Goal: Communication & Community: Answer question/provide support

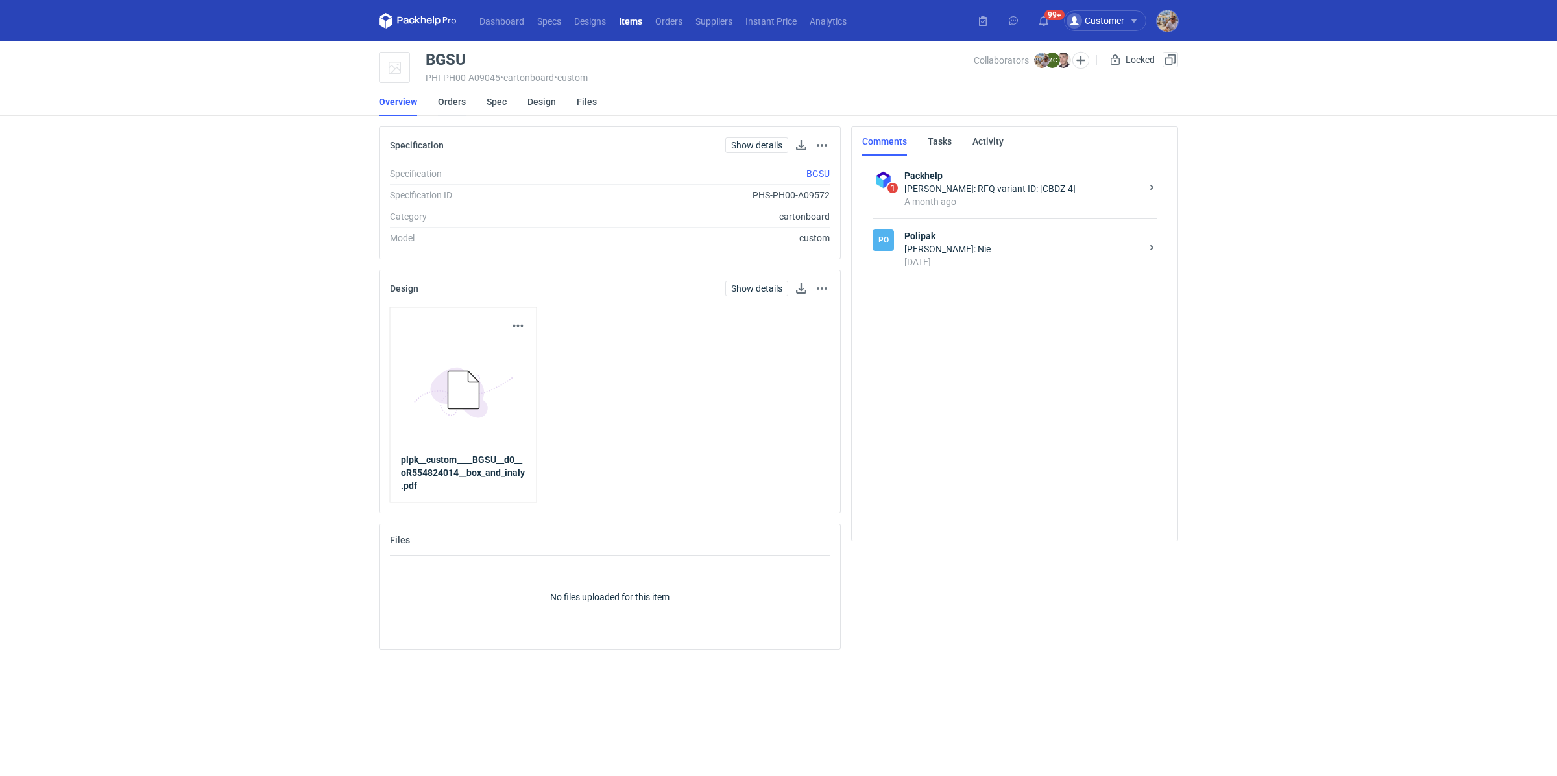
click at [449, 101] on link "Orders" at bounding box center [452, 102] width 28 height 29
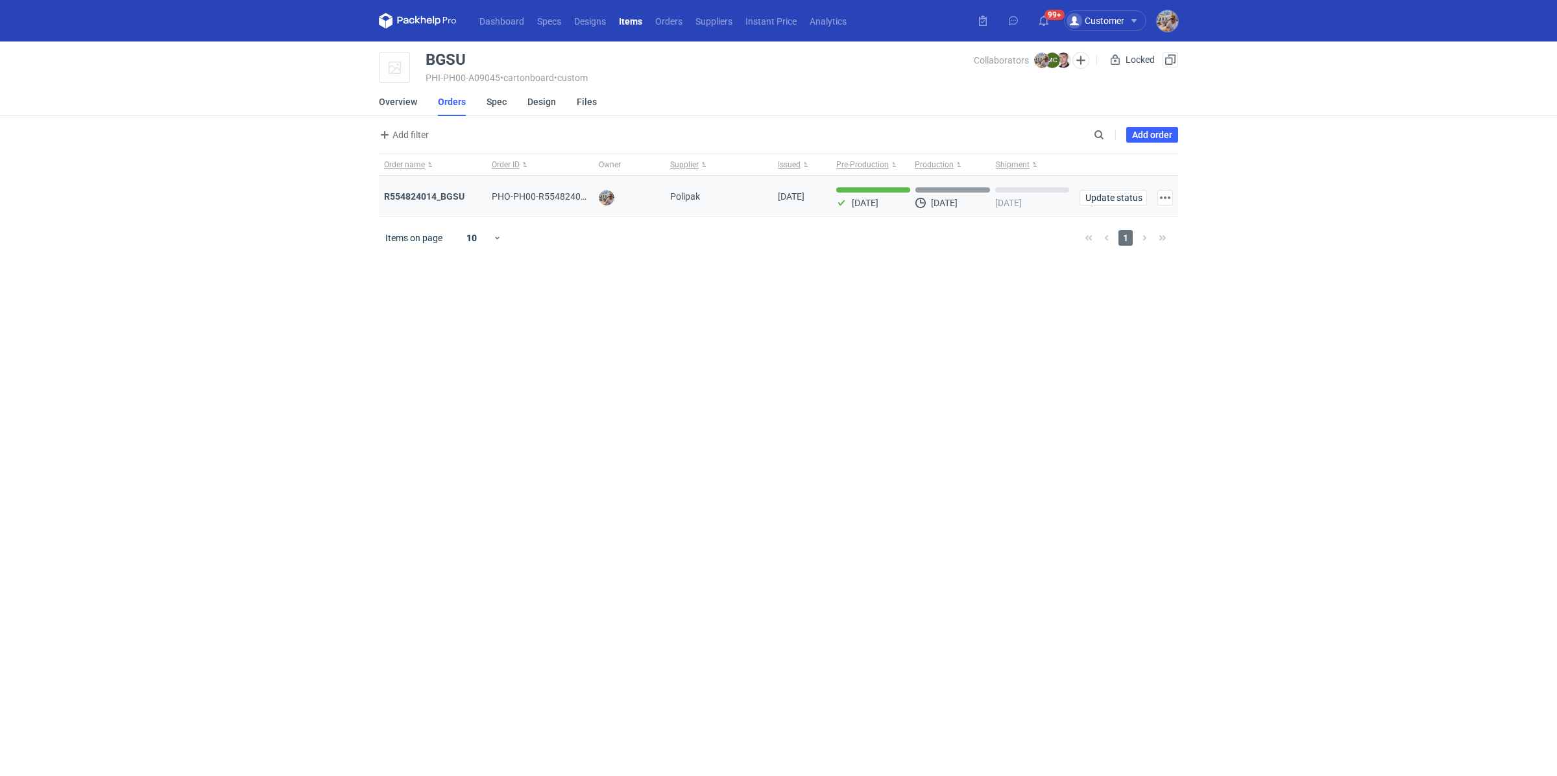
click at [441, 201] on div "R554824014_BGSU" at bounding box center [432, 196] width 97 height 13
click at [440, 196] on strong "R554824014_BGSU" at bounding box center [424, 196] width 80 height 10
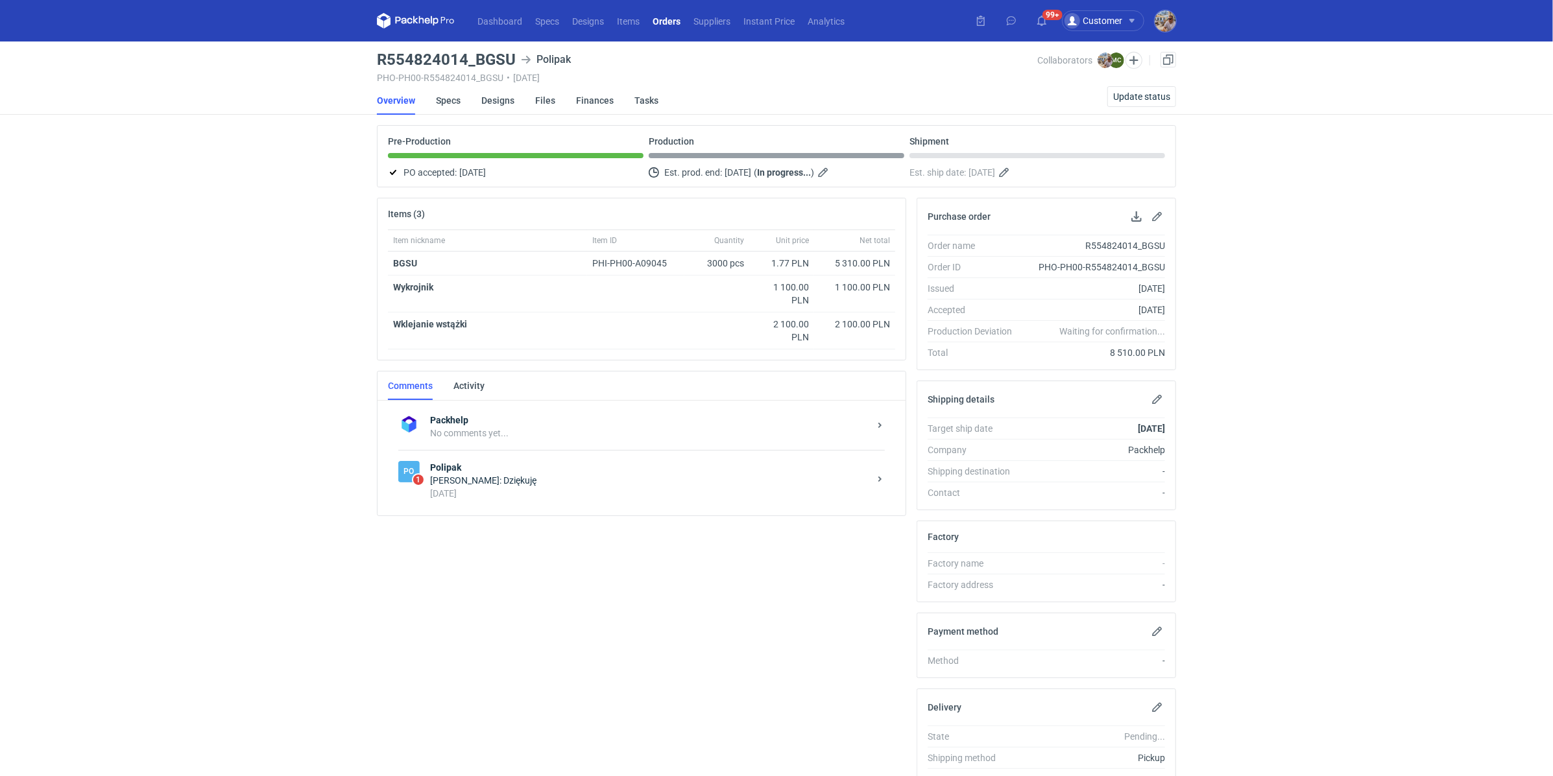
click at [520, 474] on div "Marcin Czarnecki: Dziękuję" at bounding box center [649, 480] width 439 height 13
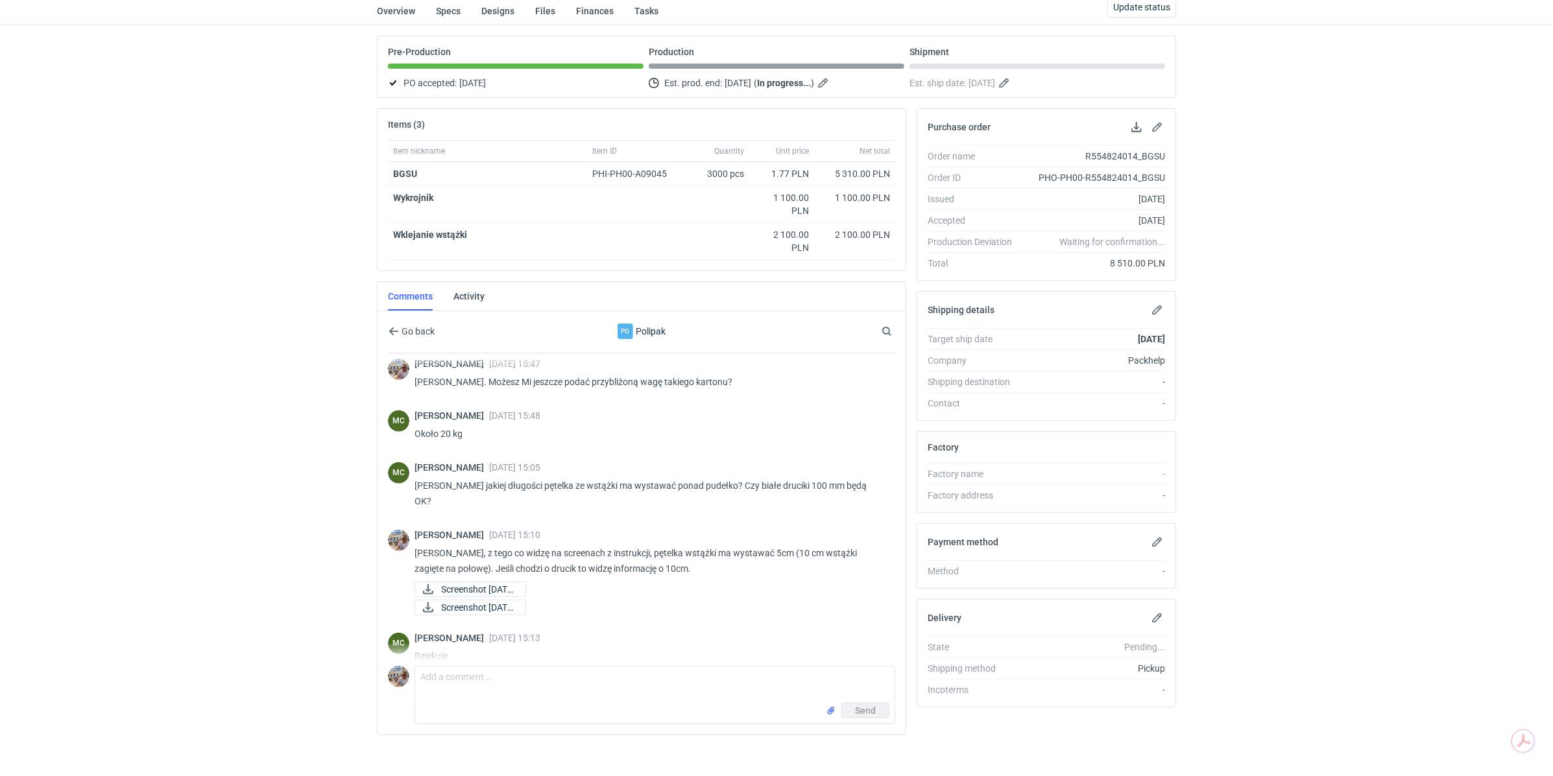
scroll to position [95, 0]
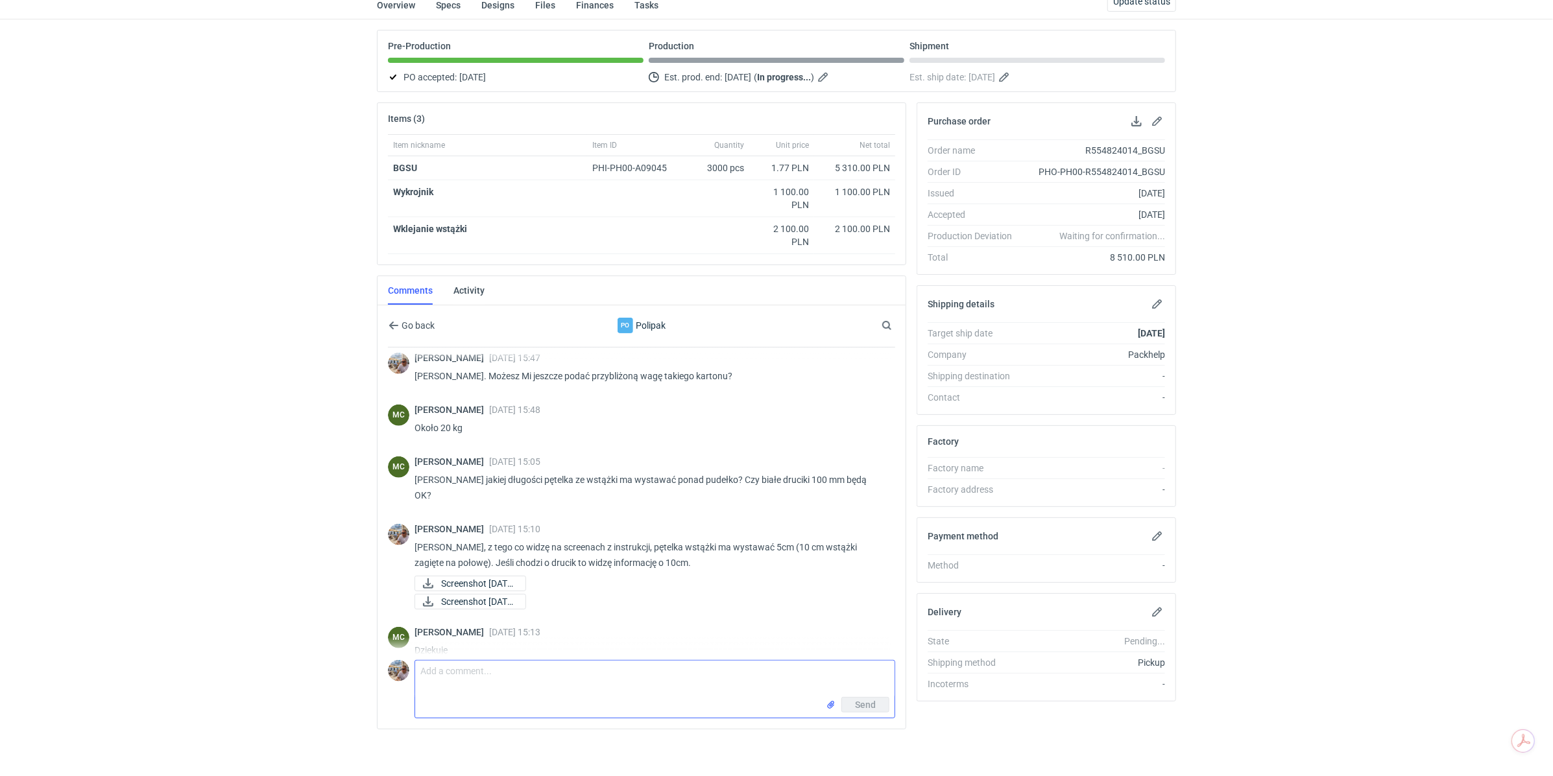
click at [473, 677] on textarea "Comment message" at bounding box center [654, 679] width 479 height 36
type textarea "Hej Marcin czy tutaj wszystko idzie zgodnie z planem? Jest szansa na 15/10?"
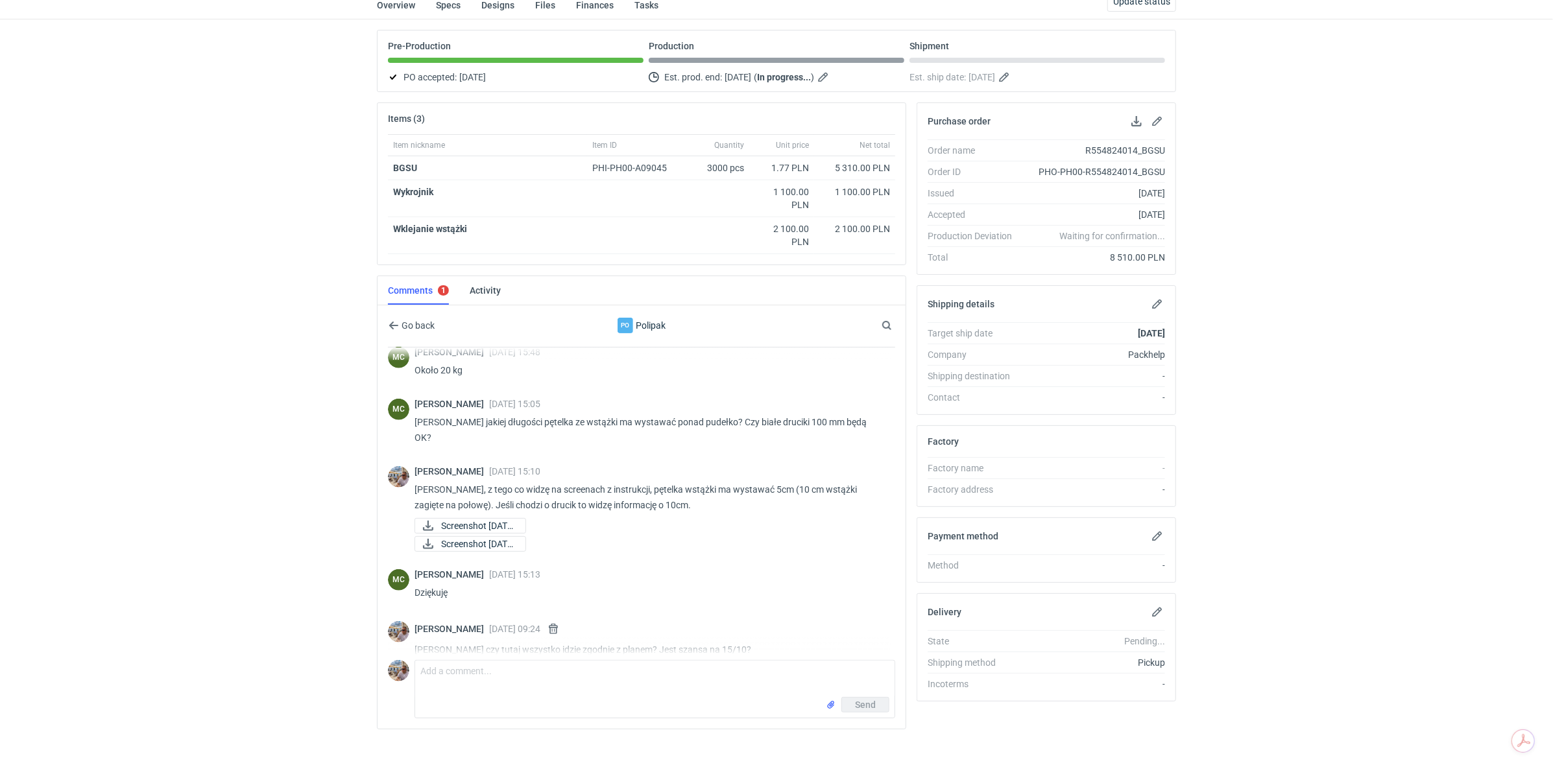
scroll to position [623, 0]
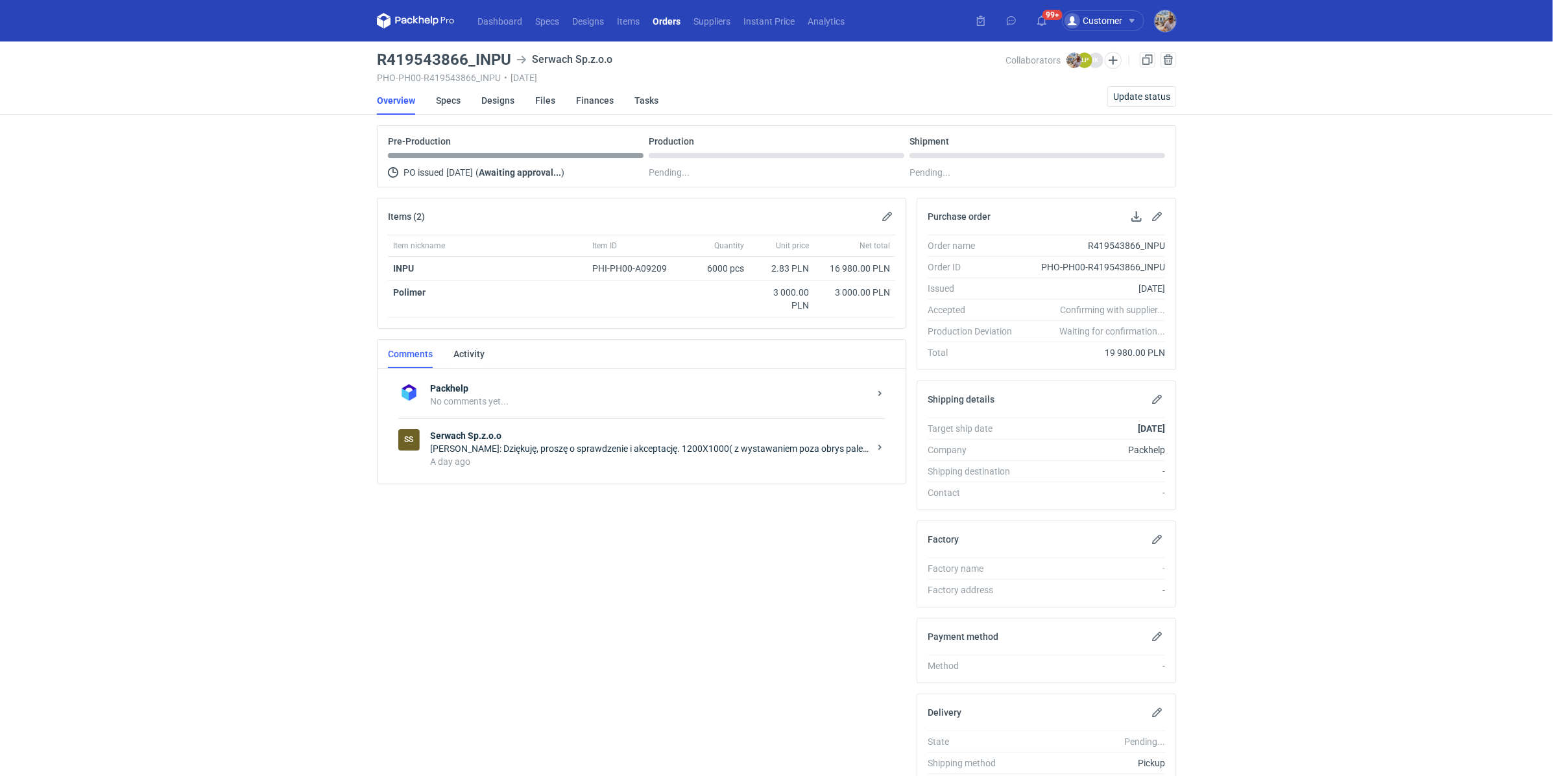
click at [673, 462] on div "A day ago" at bounding box center [649, 461] width 439 height 13
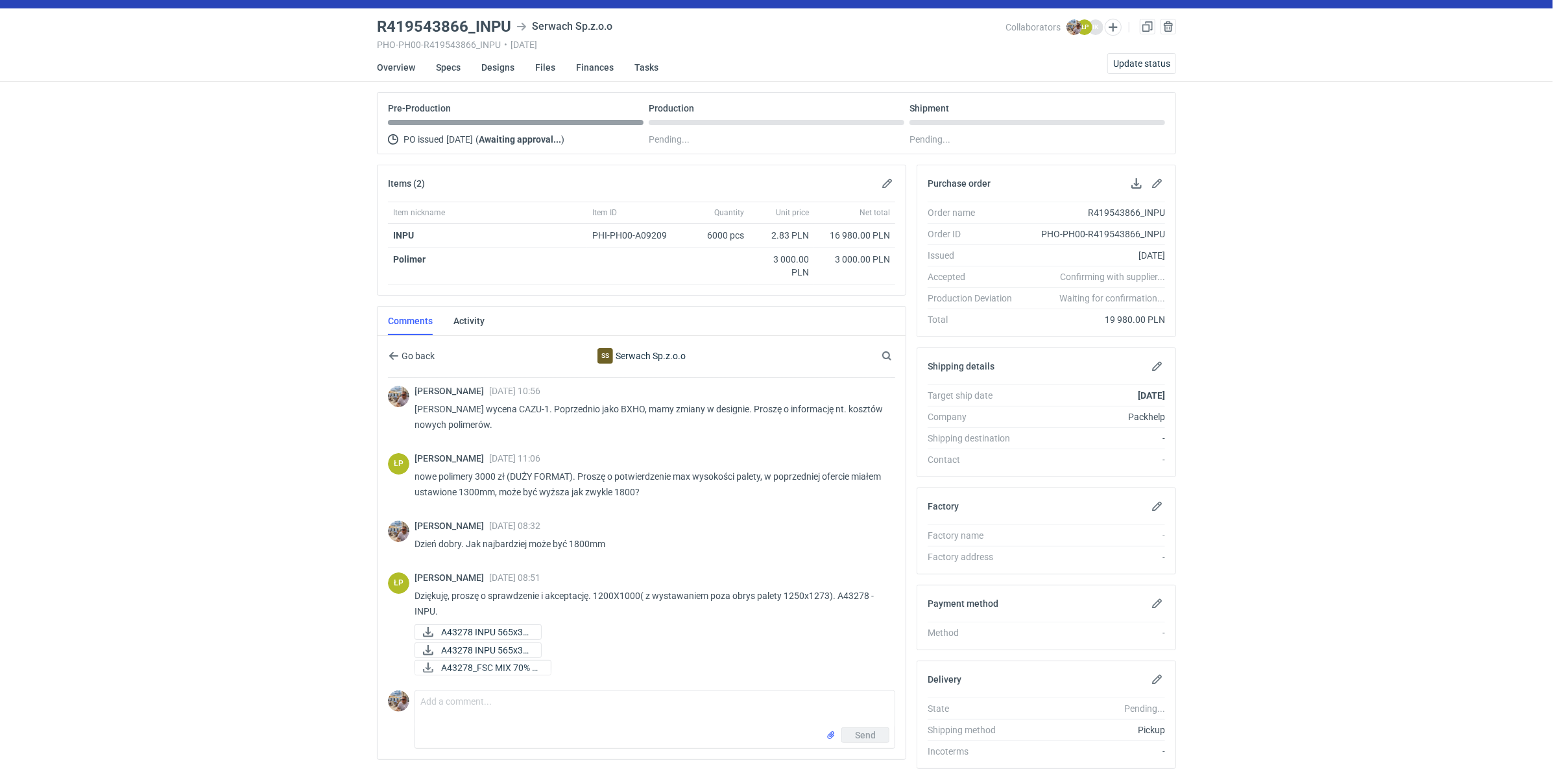
scroll to position [70, 0]
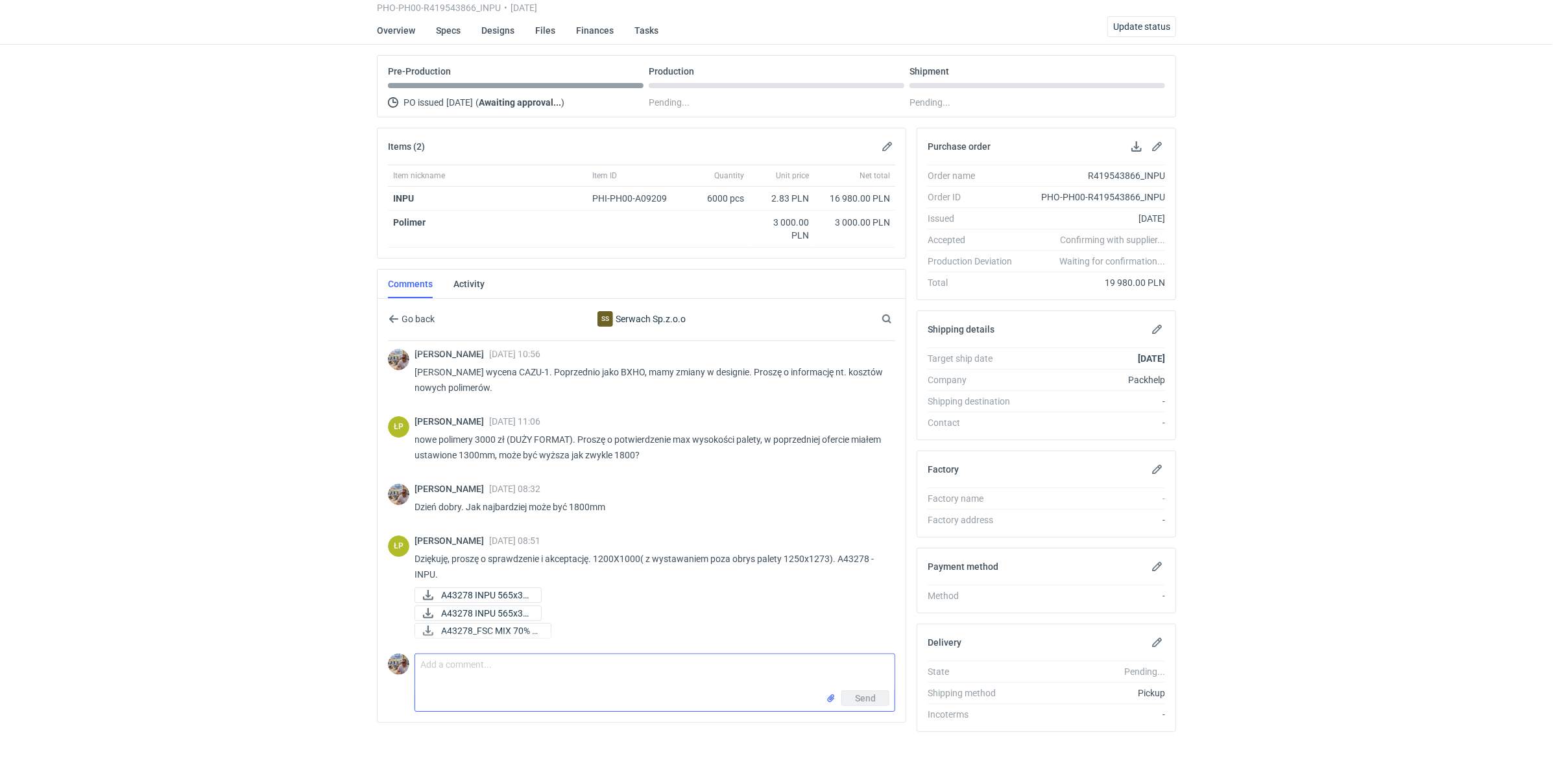
click at [505, 658] on textarea "Comment message" at bounding box center [654, 673] width 479 height 36
type textarea "Dzień dobry. [PERSON_NAME] wszystko się zgadza"
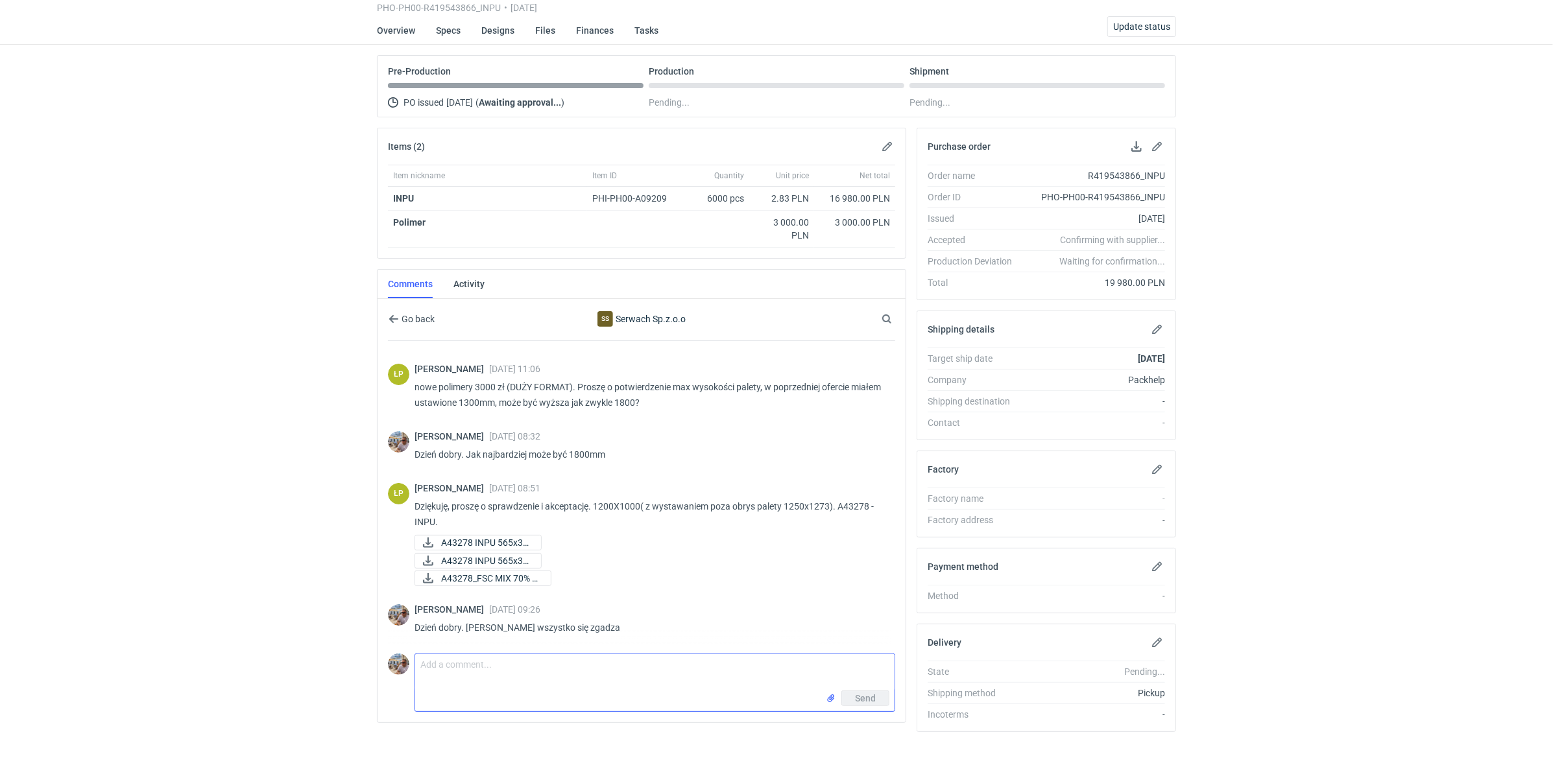
scroll to position [56, 0]
